Goal: Information Seeking & Learning: Learn about a topic

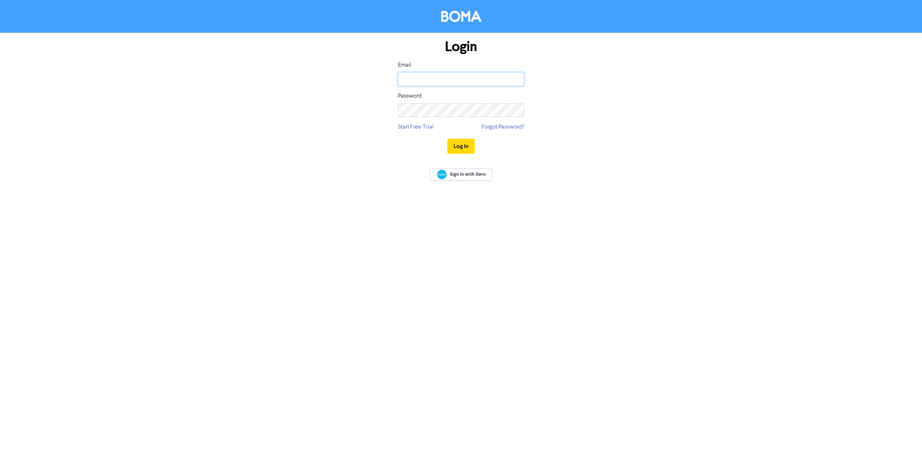
click at [486, 81] on input "email" at bounding box center [461, 79] width 126 height 14
type input "[PERSON_NAME][EMAIL_ADDRESS][DOMAIN_NAME]"
click at [447, 139] on button "Log In" at bounding box center [460, 146] width 27 height 15
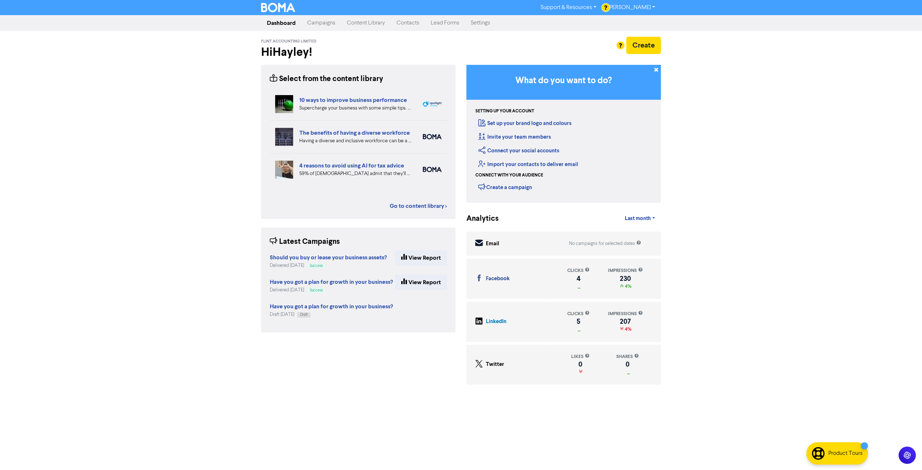
click at [371, 25] on link "Content Library" at bounding box center [366, 23] width 50 height 14
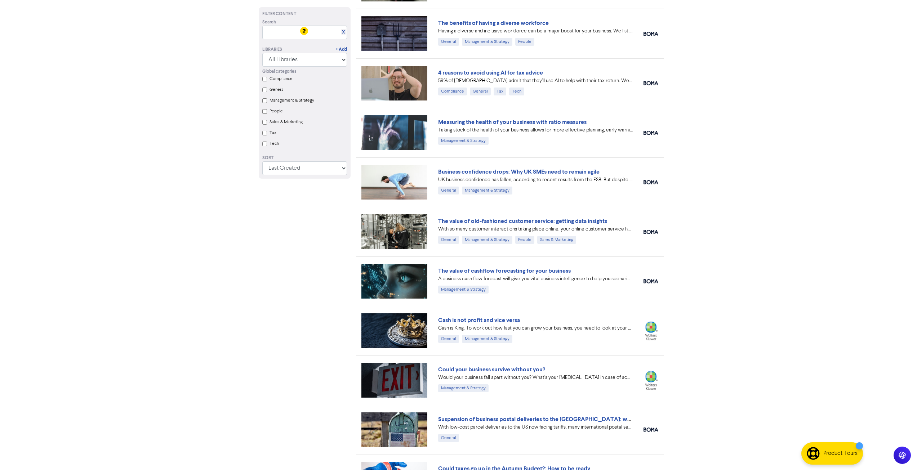
scroll to position [108, 0]
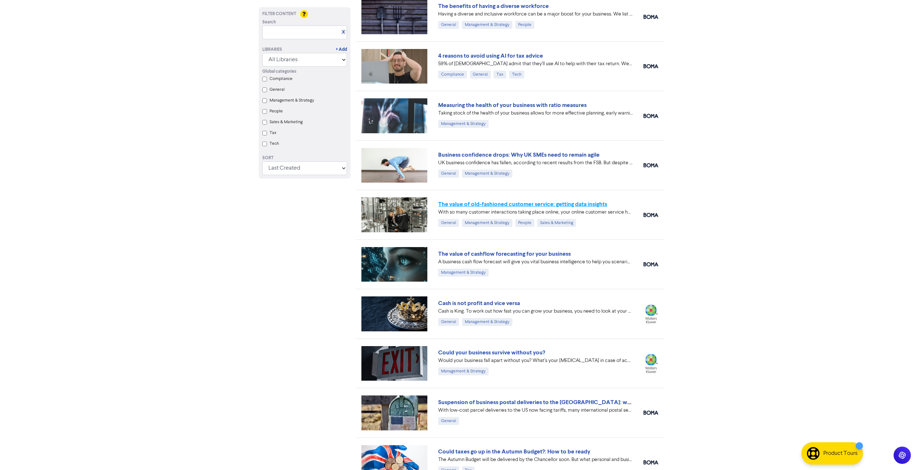
click at [577, 204] on link "The value of old-fashioned customer service: getting data insights" at bounding box center [522, 204] width 169 height 7
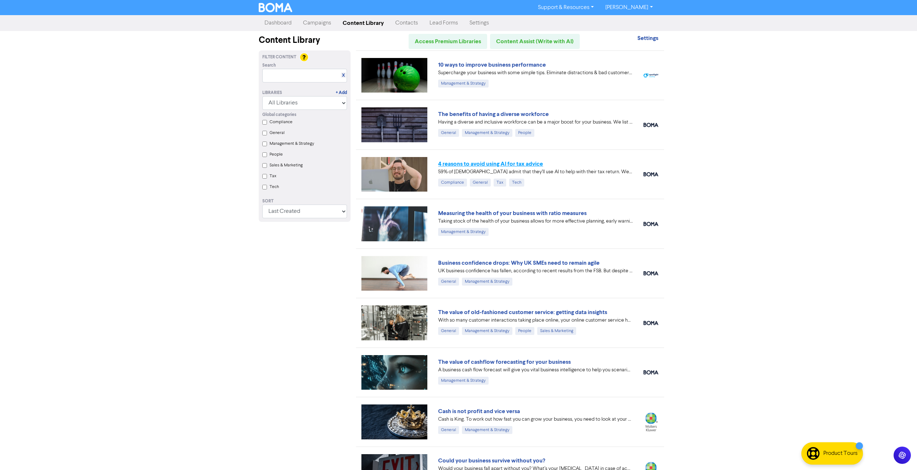
click at [527, 165] on link "4 reasons to avoid using AI for tax advice" at bounding box center [490, 163] width 105 height 7
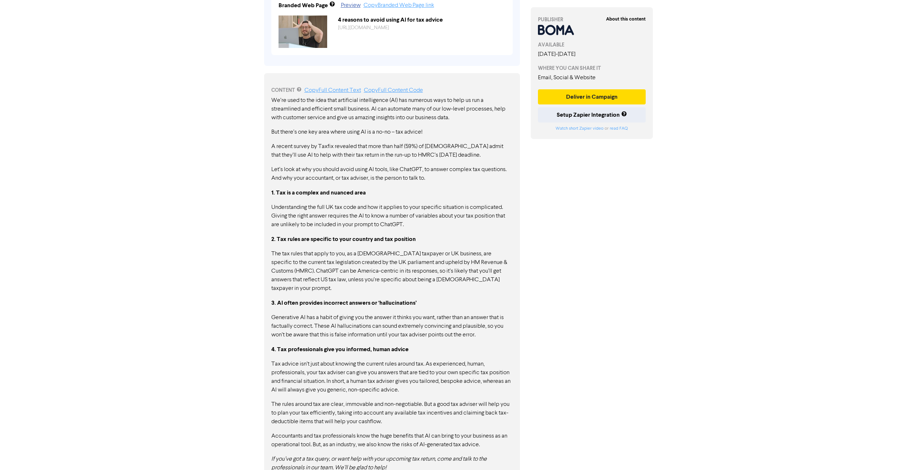
scroll to position [307, 0]
